Goal: Browse casually: Explore the website without a specific task or goal

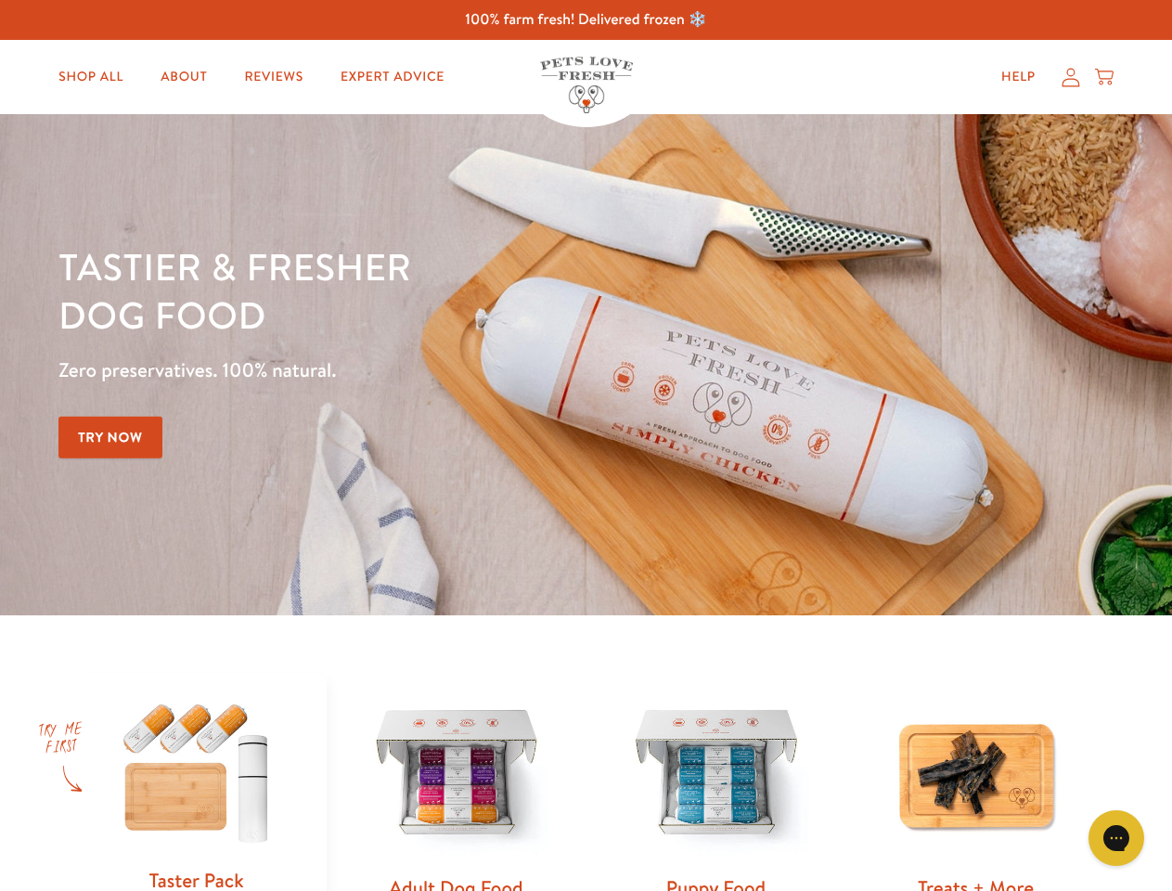
click at [586, 446] on div "Tastier & fresher dog food Zero preservatives. 100% natural. Try Now" at bounding box center [410, 364] width 704 height 245
click at [1117, 838] on icon "Gorgias live chat" at bounding box center [1116, 838] width 18 height 18
